Goal: Task Accomplishment & Management: Manage account settings

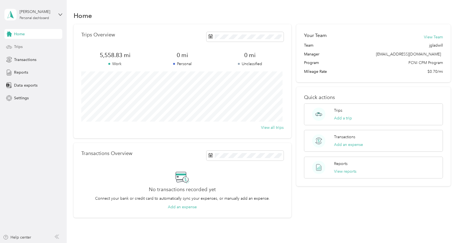
click at [17, 45] on span "Trips" at bounding box center [18, 47] width 9 height 6
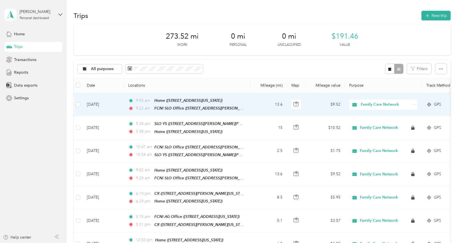
click at [255, 98] on td "13.6" at bounding box center [269, 104] width 36 height 23
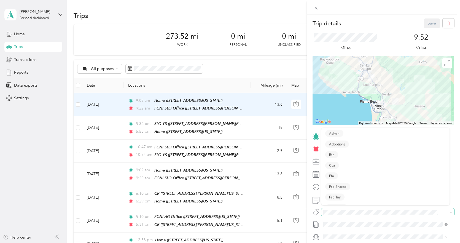
click at [334, 209] on span at bounding box center [384, 212] width 124 height 6
click at [336, 203] on ol "Fsp Shared Fsp Tay Fsp Youth Hsp Specialty Mhs" at bounding box center [386, 181] width 128 height 53
click at [338, 203] on button "Specialty Mhs" at bounding box center [340, 199] width 29 height 7
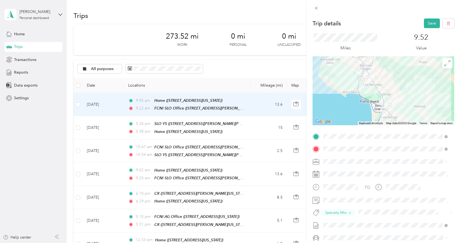
click at [425, 17] on div "Trip details Save This trip cannot be edited because it is either under review,…" at bounding box center [383, 136] width 153 height 243
click at [427, 22] on button "Save" at bounding box center [432, 23] width 16 height 10
